Goal: Task Accomplishment & Management: Use online tool/utility

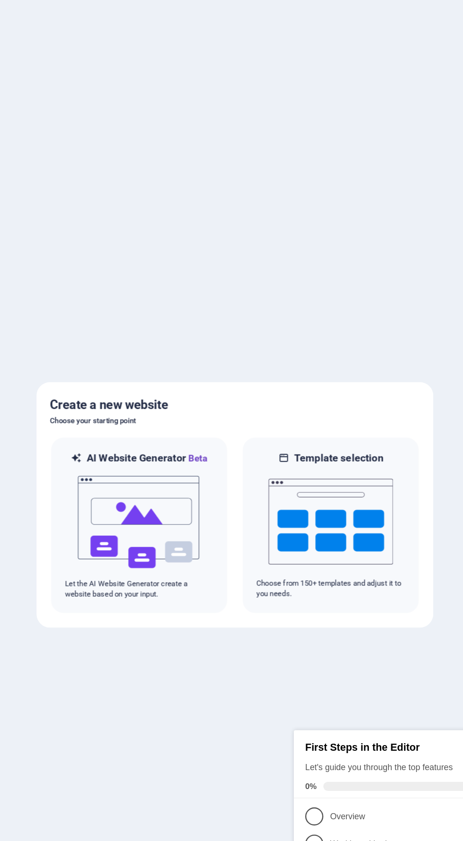
click at [387, 400] on div "Create a new website Choose your starting point AI Website Generator Beta Let t…" at bounding box center [231, 420] width 331 height 205
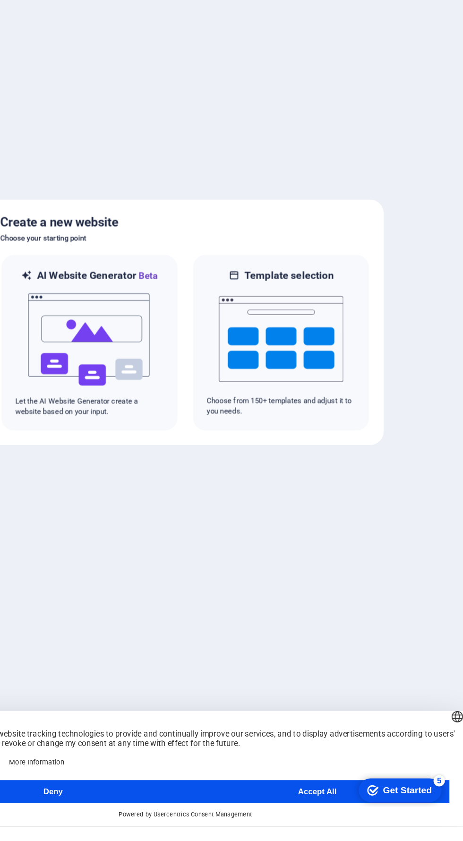
click at [347, 821] on button "Accept All" at bounding box center [341, 811] width 220 height 19
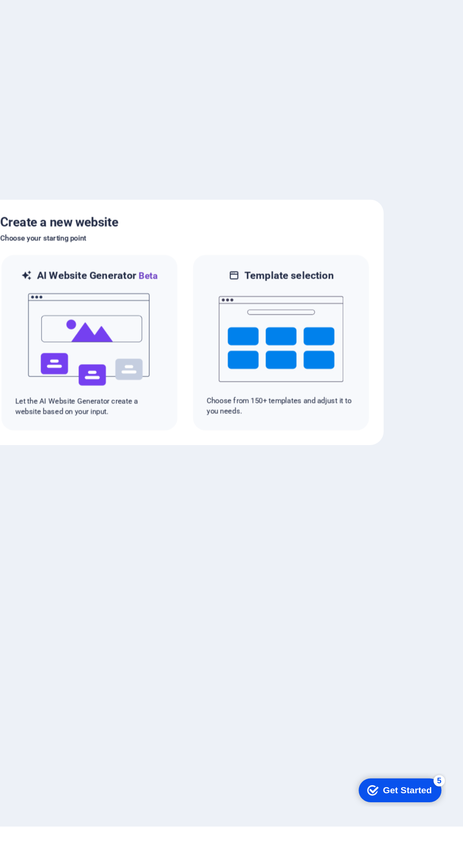
click at [386, 792] on div "checkmark Get Started 5" at bounding box center [391, 787] width 69 height 20
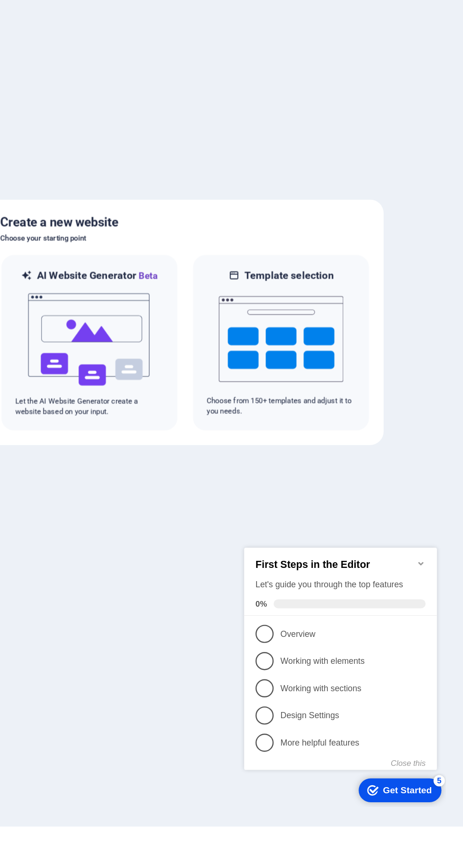
click at [224, 779] on div at bounding box center [231, 420] width 463 height 841
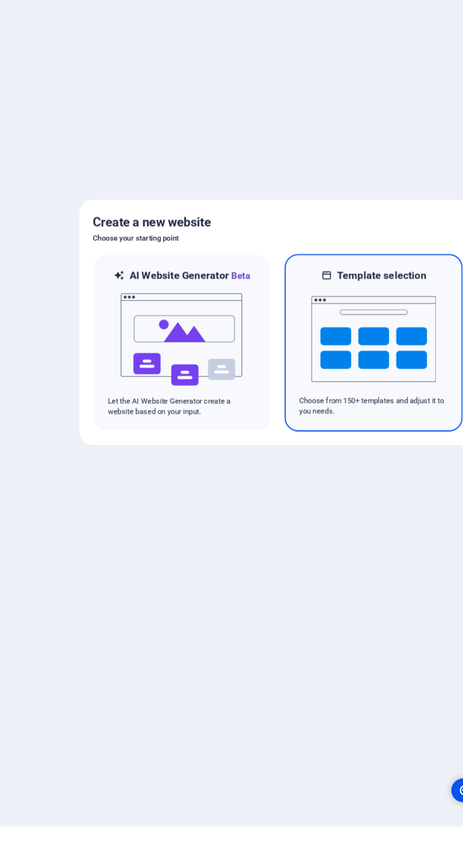
click at [290, 454] on img at bounding box center [311, 434] width 104 height 94
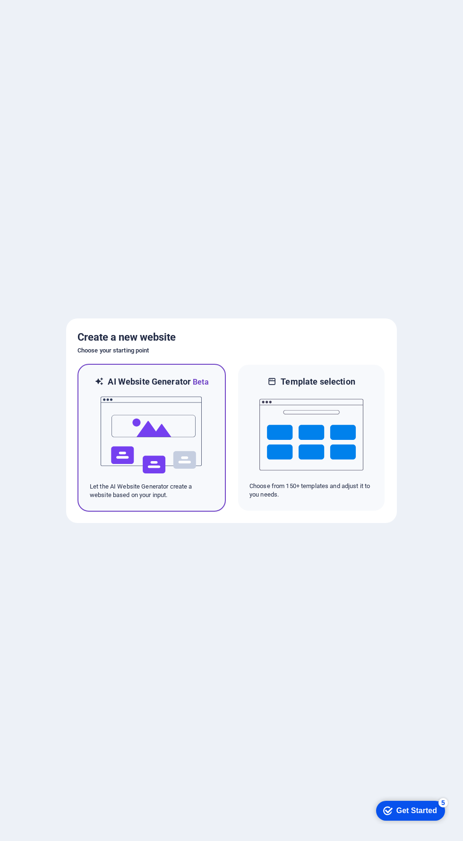
click at [193, 475] on img at bounding box center [152, 435] width 104 height 94
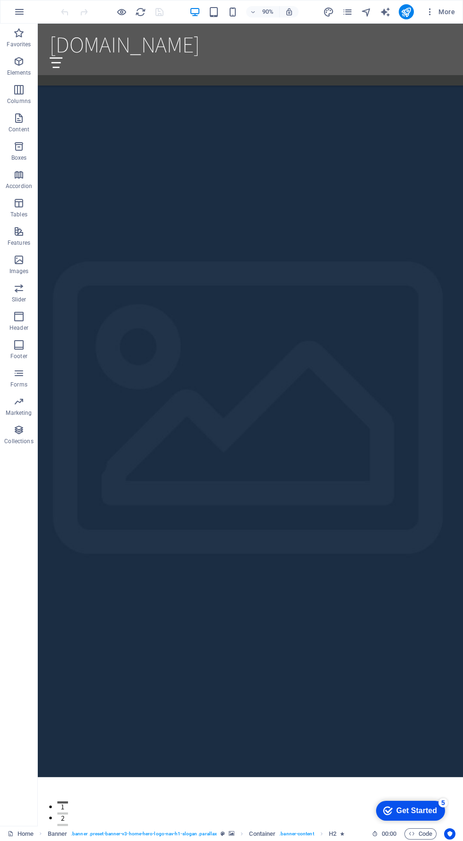
scroll to position [1282, 0]
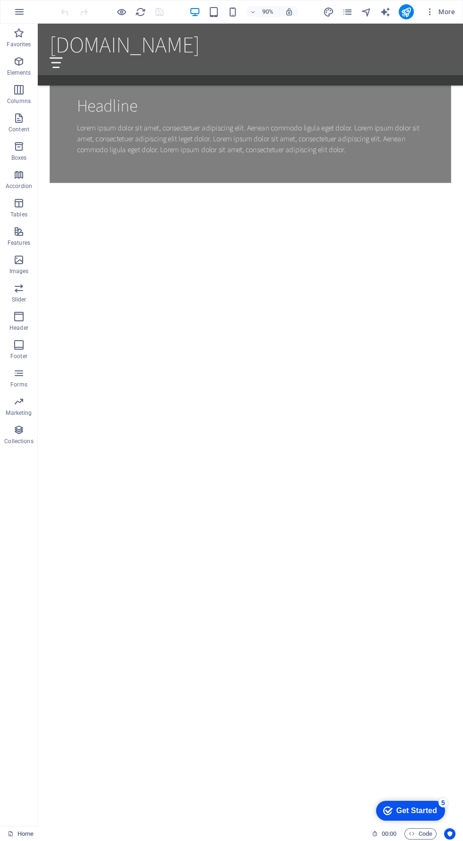
click at [462, 61] on div at bounding box center [274, 67] width 446 height 12
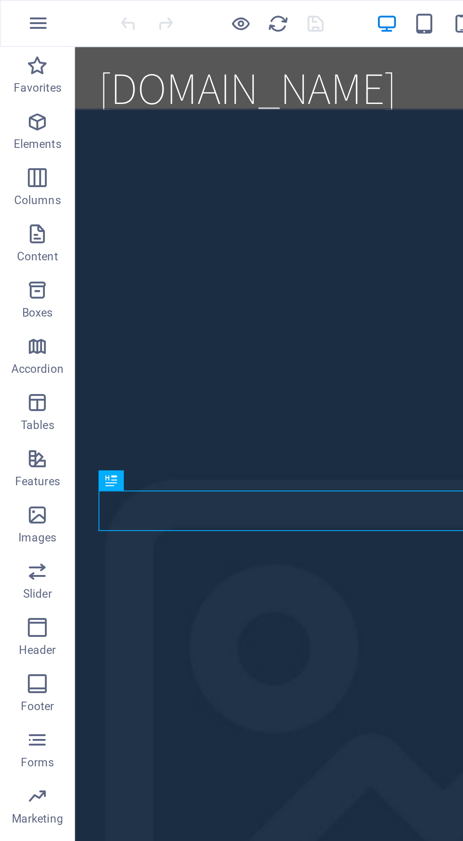
click at [0, 0] on button "button" at bounding box center [0, 0] width 0 height 0
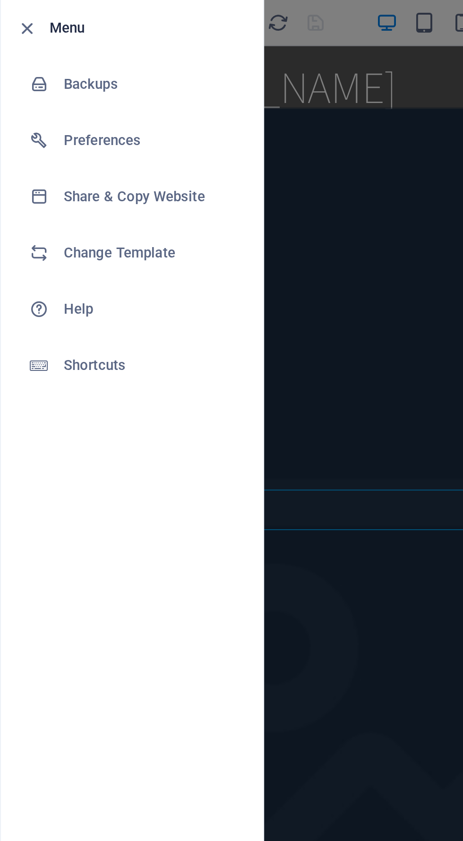
click at [0, 0] on div at bounding box center [0, 0] width 0 height 0
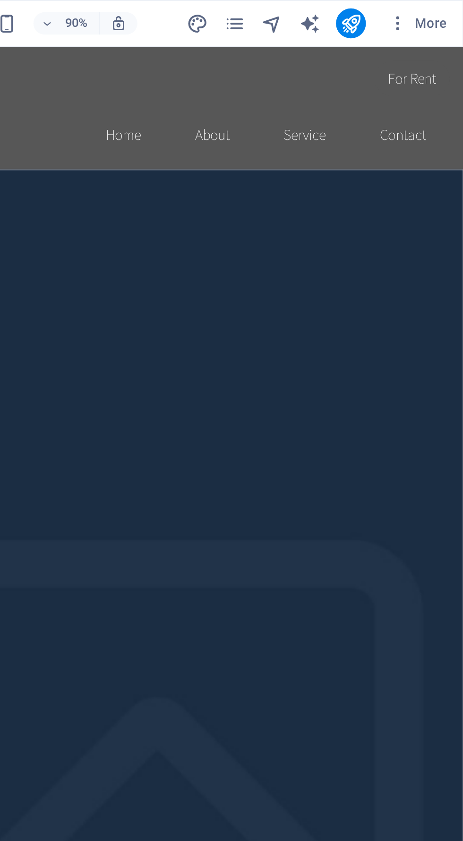
click at [402, 15] on icon "publish" at bounding box center [406, 12] width 11 height 11
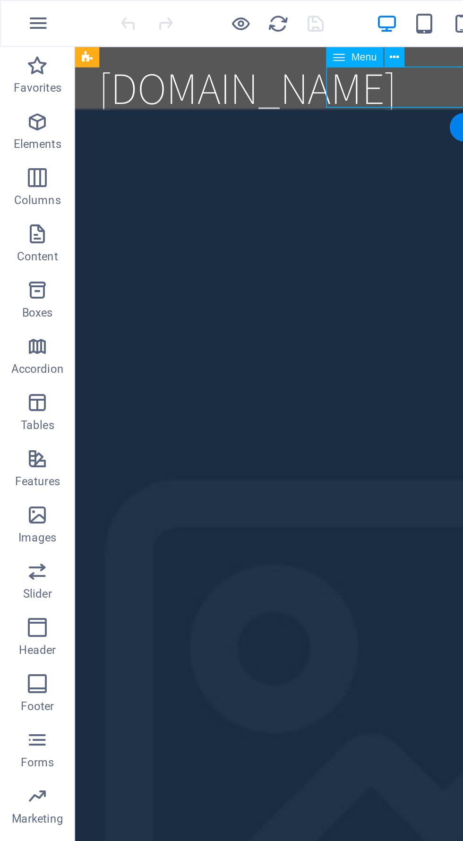
click at [174, 32] on div "Menu" at bounding box center [178, 29] width 29 height 10
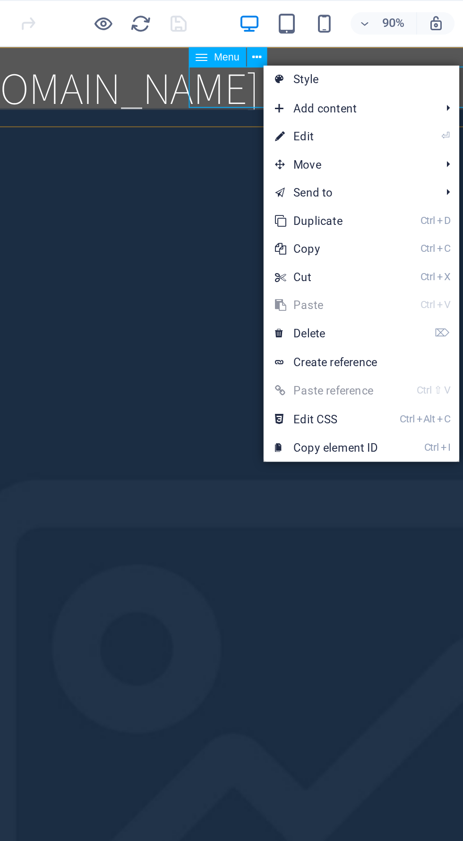
click at [38, 77] on div "[DOMAIN_NAME]" at bounding box center [174, 69] width 446 height 30
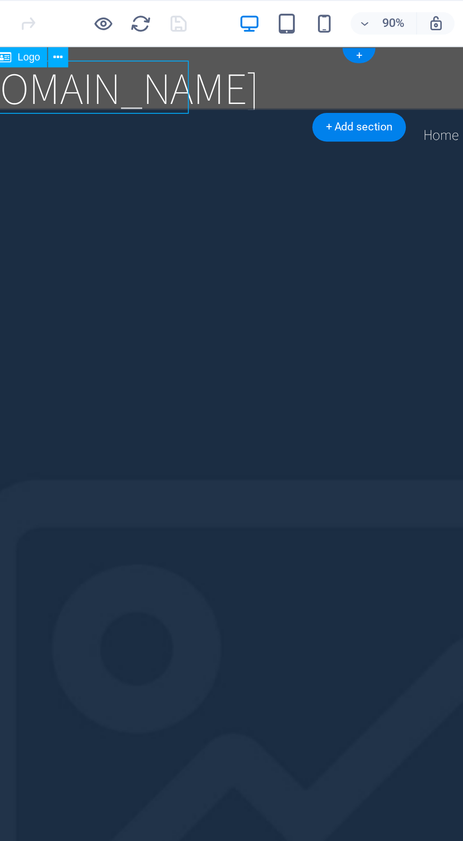
click at [49, 76] on div "[DOMAIN_NAME]" at bounding box center [174, 69] width 446 height 30
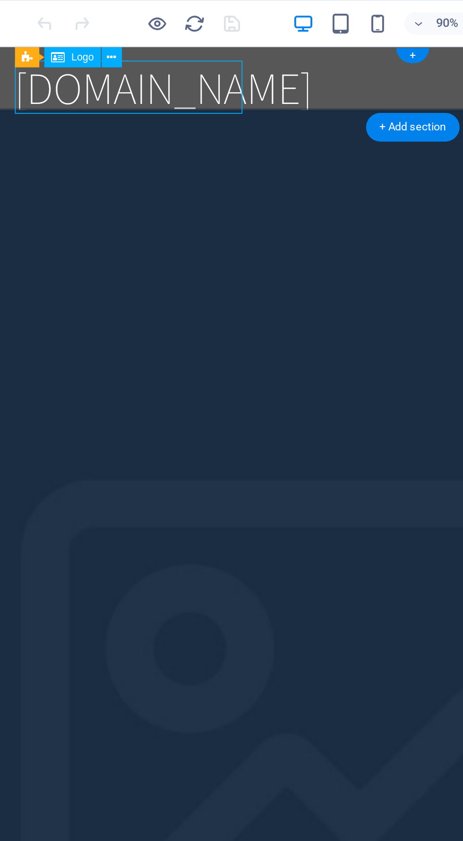
click at [85, 26] on span "Logo" at bounding box center [83, 28] width 11 height 5
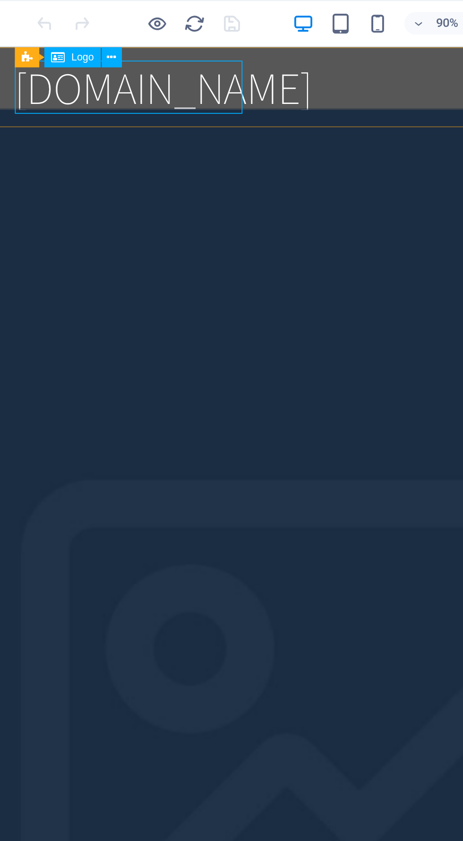
click at [85, 28] on span "Logo" at bounding box center [83, 28] width 11 height 5
click at [87, 30] on span "Logo" at bounding box center [83, 28] width 11 height 5
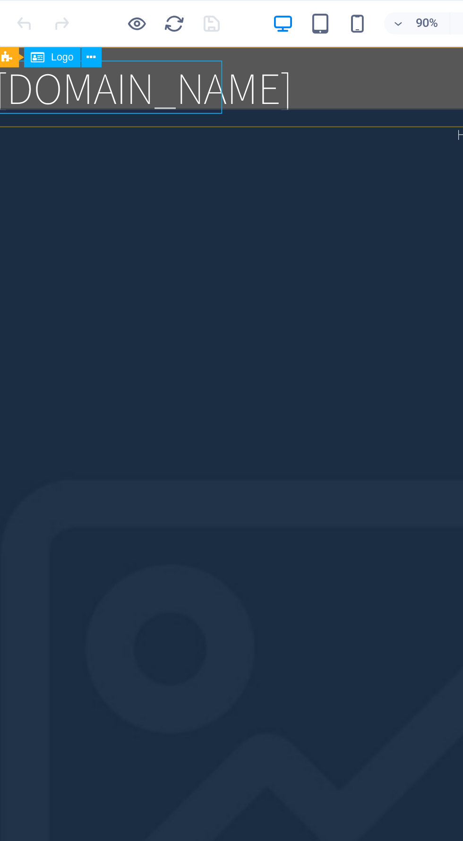
click at [101, 82] on div "[DOMAIN_NAME]" at bounding box center [207, 69] width 446 height 30
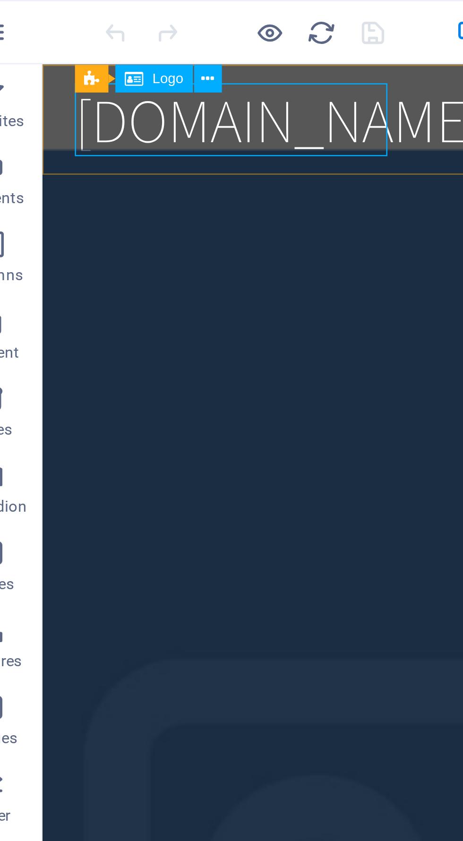
click at [0, 0] on icon at bounding box center [0, 0] width 0 height 0
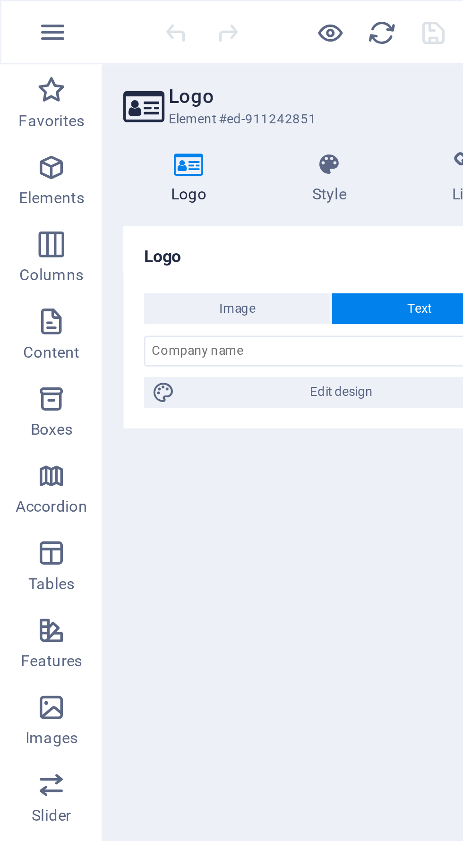
click at [71, 65] on h4 "Logo" at bounding box center [71, 66] width 52 height 20
click at [88, 117] on span "Image" at bounding box center [87, 113] width 13 height 11
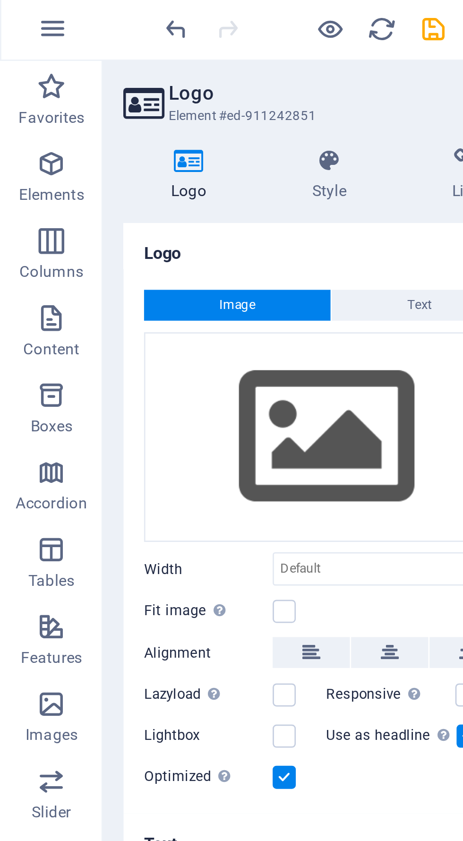
click at [153, 111] on span "Text" at bounding box center [154, 113] width 9 height 11
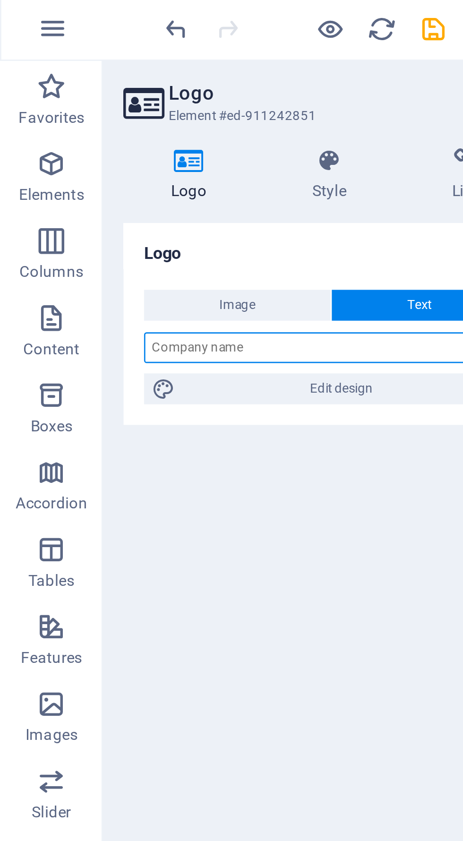
click at [90, 131] on input "text" at bounding box center [120, 128] width 134 height 11
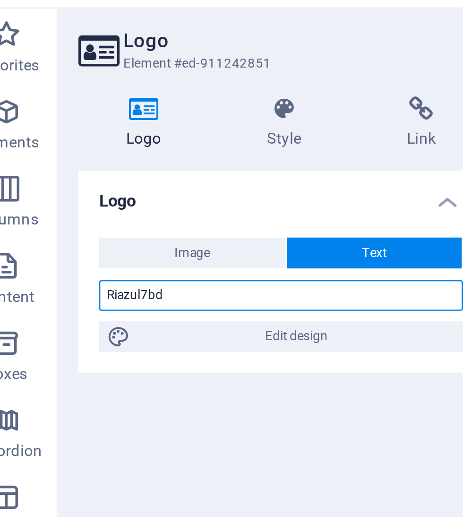
type input "Riazul7bd"
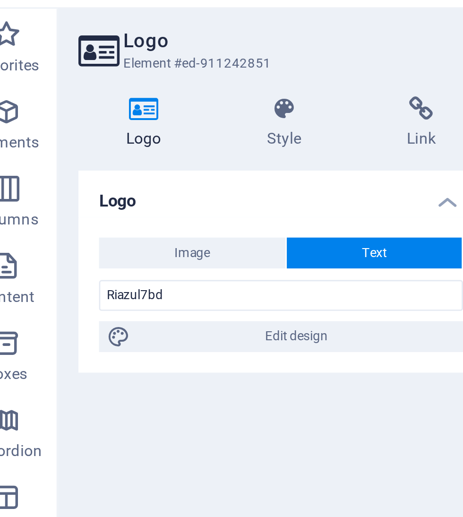
click at [159, 116] on button "Text" at bounding box center [154, 113] width 64 height 11
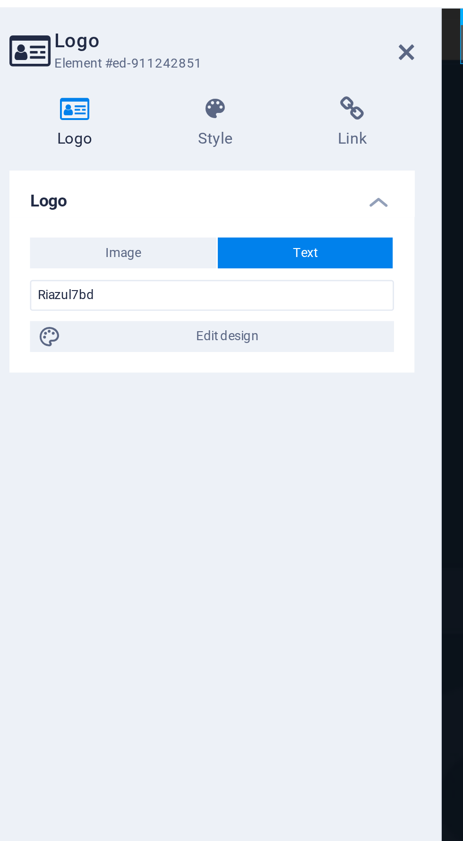
click at [93, 111] on span "Image" at bounding box center [87, 113] width 13 height 11
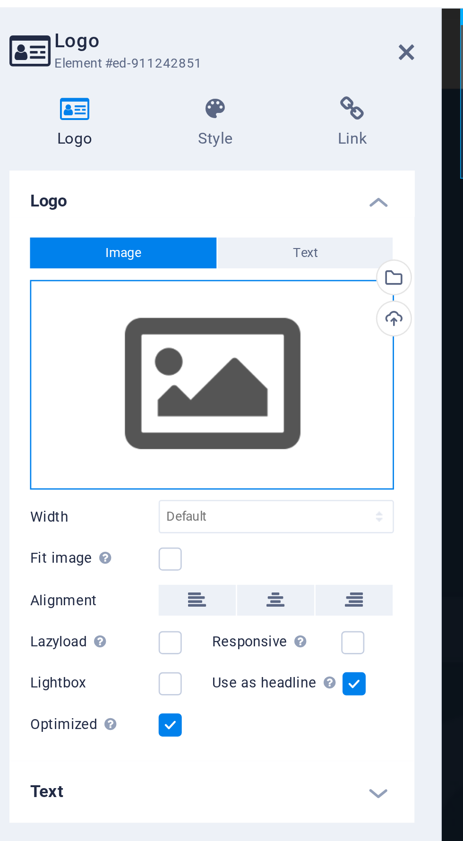
click at [132, 165] on div "Drag files here, click to choose files or select files from Files or our free s…" at bounding box center [120, 161] width 134 height 77
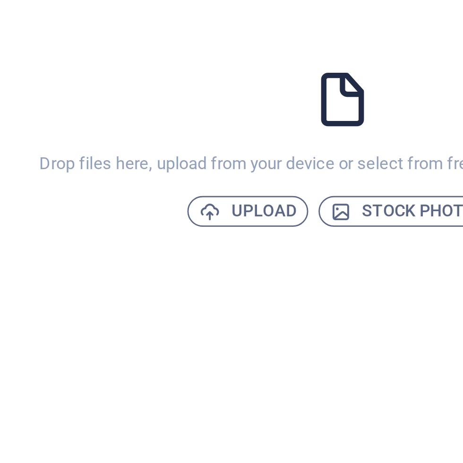
click at [241, 277] on span "Upload" at bounding box center [240, 271] width 36 height 11
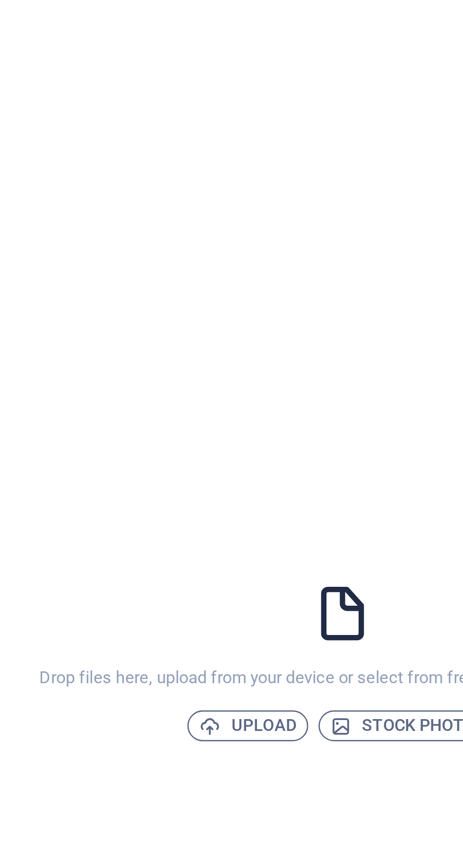
click at [240, 466] on span "Upload" at bounding box center [240, 460] width 36 height 11
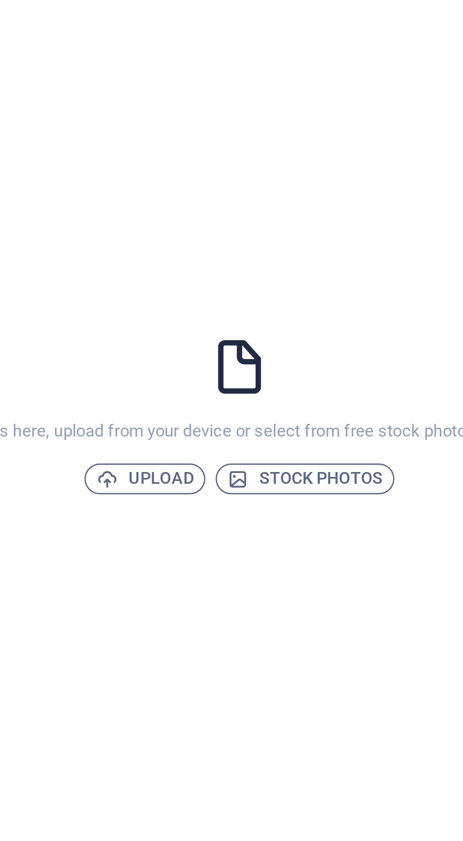
click at [247, 461] on span "Upload" at bounding box center [240, 460] width 36 height 11
